Goal: Task Accomplishment & Management: Complete application form

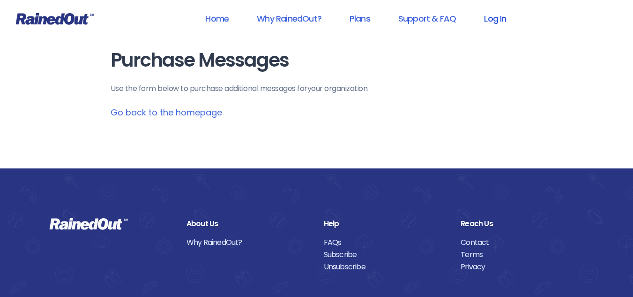
click at [502, 18] on link "Log In" at bounding box center [495, 18] width 46 height 21
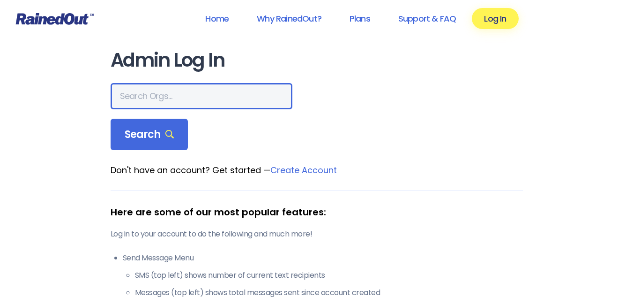
click at [167, 93] on input "text" at bounding box center [202, 96] width 182 height 26
type input "[GEOGRAPHIC_DATA]"
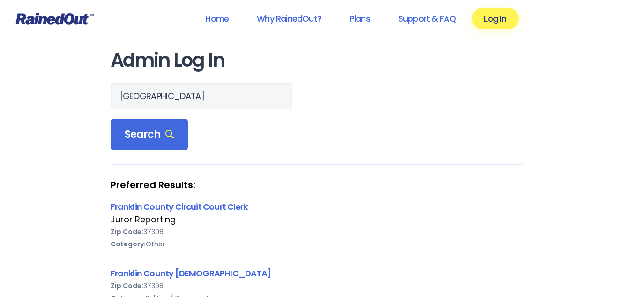
click at [379, 137] on form "franklin county Search" at bounding box center [317, 117] width 413 height 68
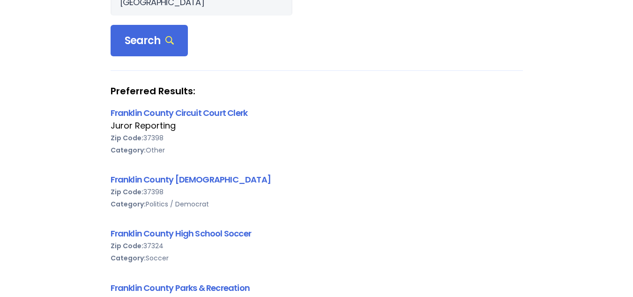
scroll to position [113, 0]
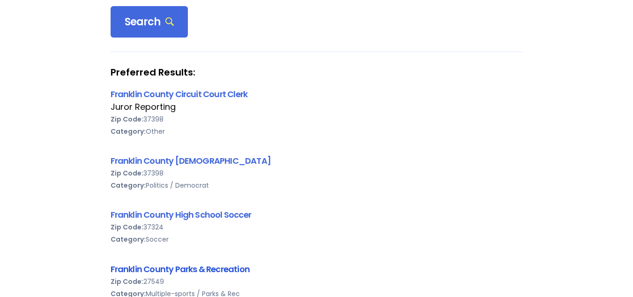
click at [202, 273] on link "Franklin County Parks & Recreation" at bounding box center [180, 269] width 139 height 12
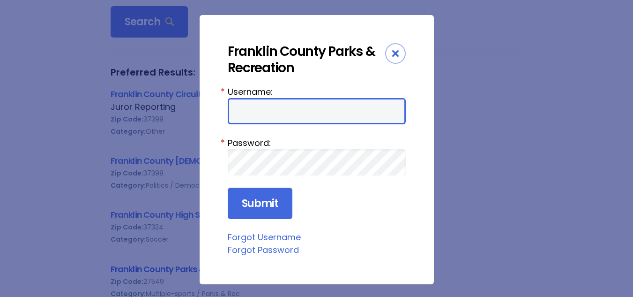
type input "LockamyE"
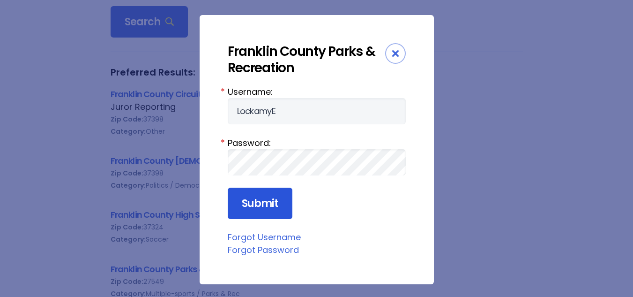
click at [274, 210] on input "Submit" at bounding box center [260, 204] width 65 height 32
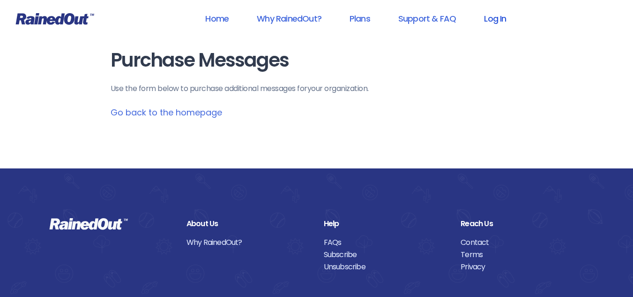
click at [507, 25] on link "Log In" at bounding box center [495, 18] width 46 height 21
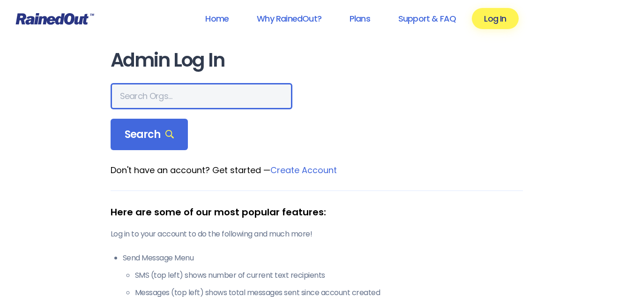
click at [181, 89] on input "text" at bounding box center [202, 96] width 182 height 26
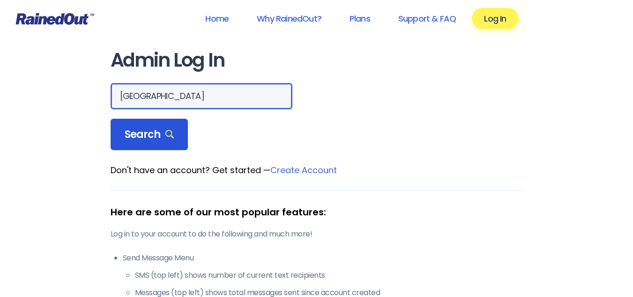
type input "[GEOGRAPHIC_DATA]"
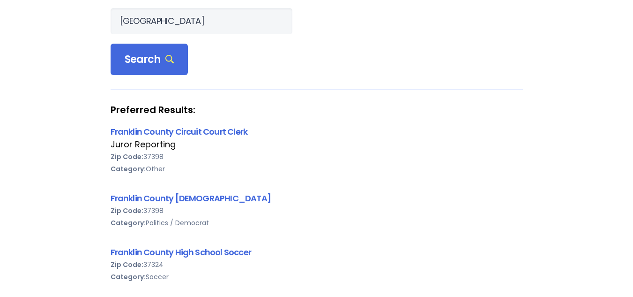
scroll to position [94, 0]
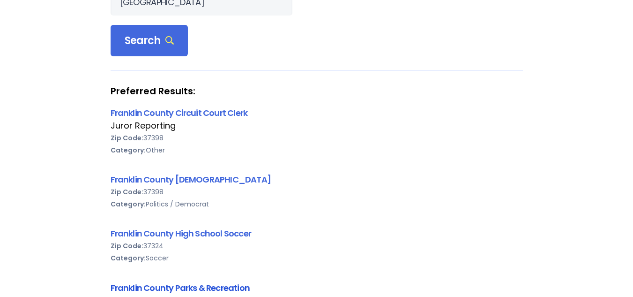
click at [154, 288] on link "Franklin County Parks & Recreation" at bounding box center [180, 288] width 139 height 12
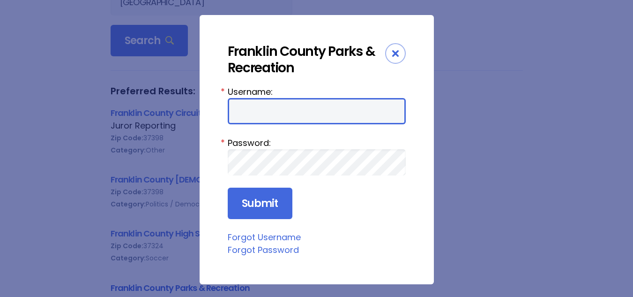
type input "LockamyE"
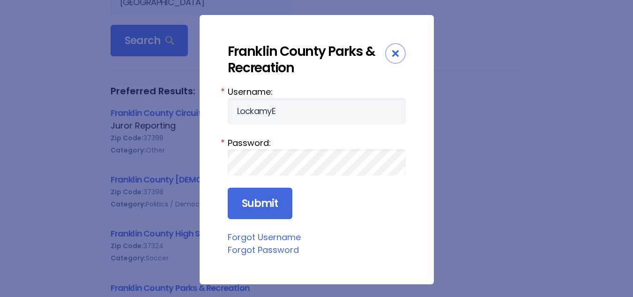
click at [265, 185] on form "Username: [PERSON_NAME] * Password: * Submit" at bounding box center [317, 152] width 178 height 134
click at [245, 201] on input "Submit" at bounding box center [260, 204] width 65 height 32
